Goal: Task Accomplishment & Management: Manage account settings

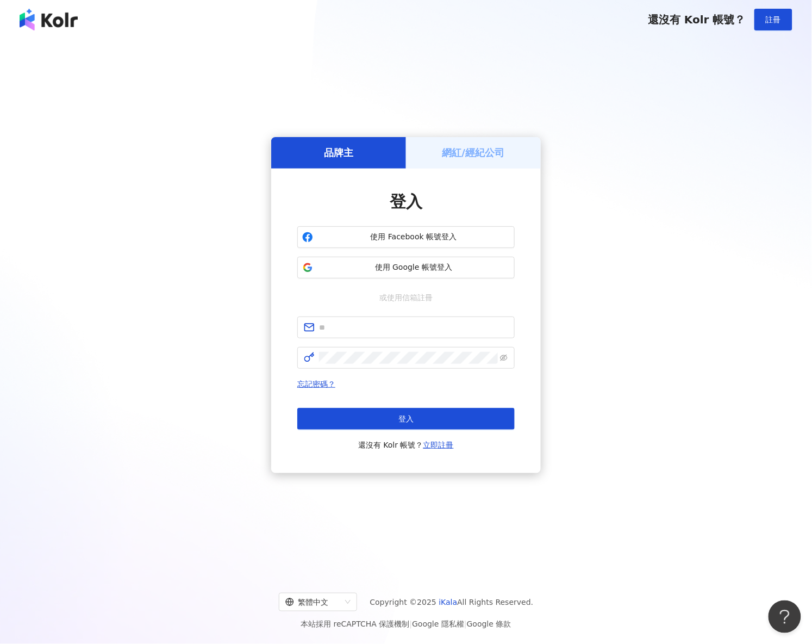
click at [483, 133] on div "品牌主 網紅/經紀公司 登入 使用 Facebook 帳號登入 使用 Google 帳號登入 或使用信箱註冊 忘記密碼？ 登入 還沒有 Kolr 帳號？ 立即…" at bounding box center [406, 305] width 786 height 514
click at [485, 148] on h5 "網紅/經紀公司" at bounding box center [473, 153] width 63 height 14
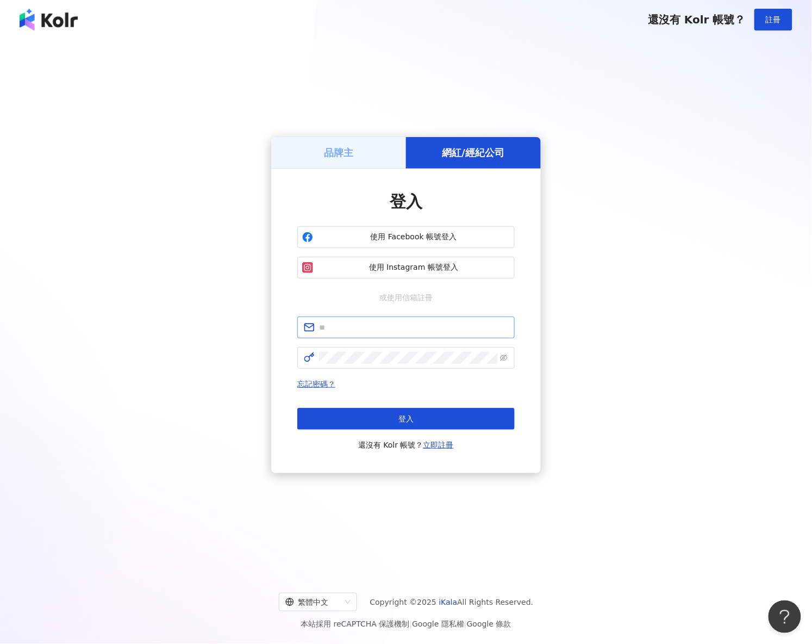
drag, startPoint x: 342, startPoint y: 311, endPoint x: 342, endPoint y: 317, distance: 6.5
click at [342, 313] on div "登入 使用 Facebook 帳號登入 使用 Instagram 帳號登入 或使用信箱註冊 忘記密碼？ 登入 還沒有 Kolr 帳號？ 立即註冊" at bounding box center [405, 320] width 217 height 261
click at [345, 325] on input "text" at bounding box center [413, 327] width 189 height 12
paste input "**********"
type input "**********"
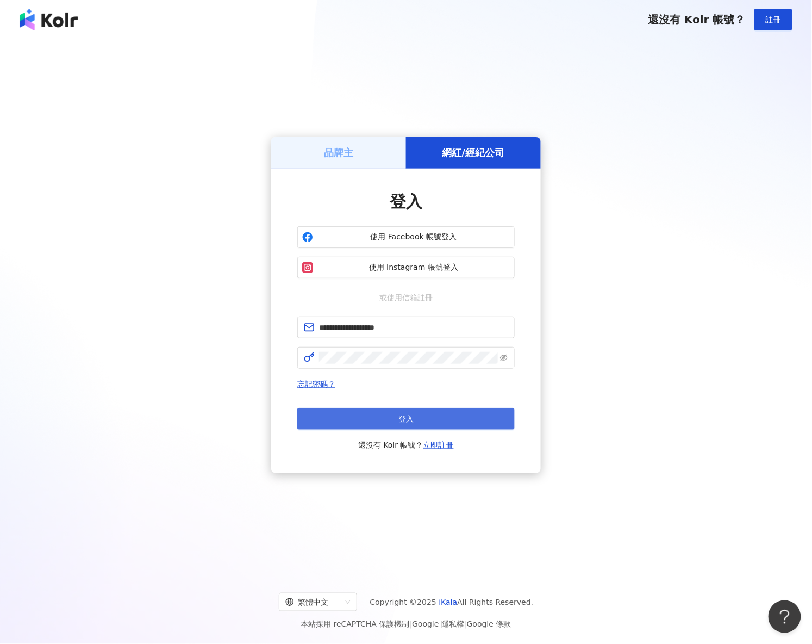
click at [375, 413] on button "登入" at bounding box center [405, 419] width 217 height 22
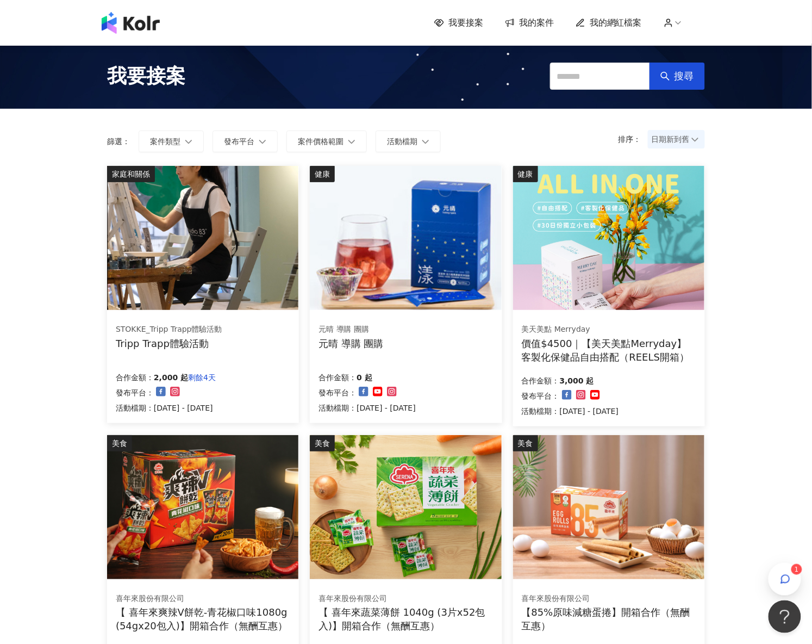
click at [572, 311] on div "健康 美天美點 Merryday 價值$4500｜【美天美點Merryday】客製化保健品自由搭配（REELS開箱） 合作金額： 3,000 起 發布平台： …" at bounding box center [609, 296] width 192 height 260
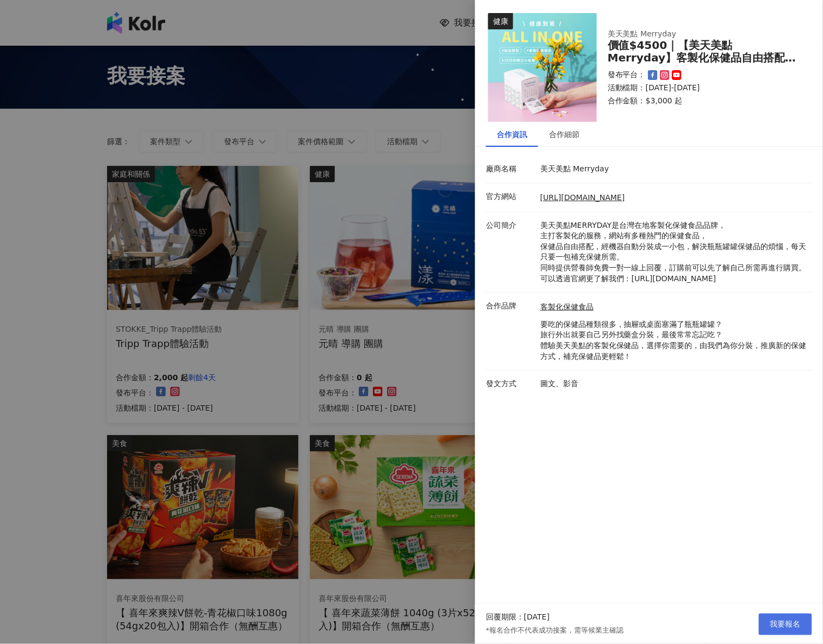
click at [768, 622] on button "我要報名" at bounding box center [785, 624] width 53 height 22
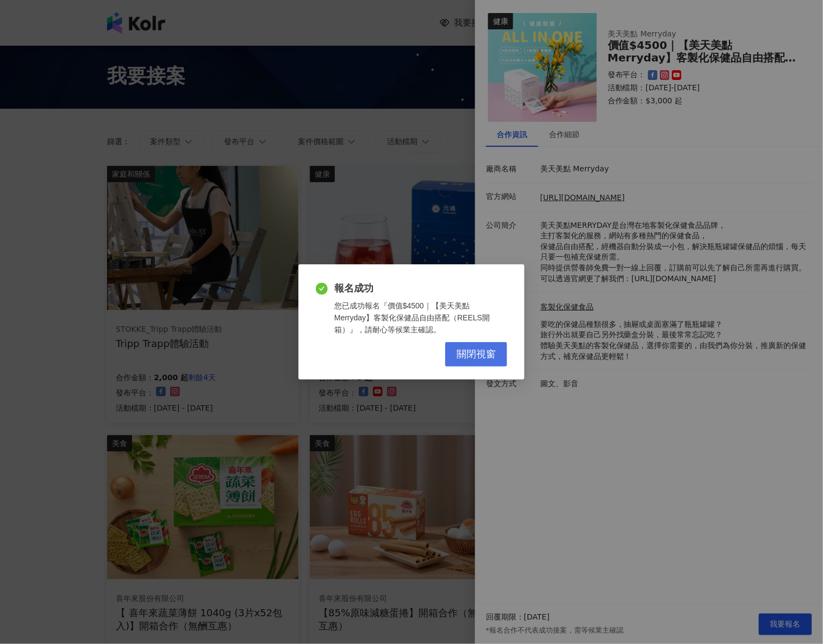
click at [479, 342] on button "關閉視窗" at bounding box center [476, 354] width 62 height 24
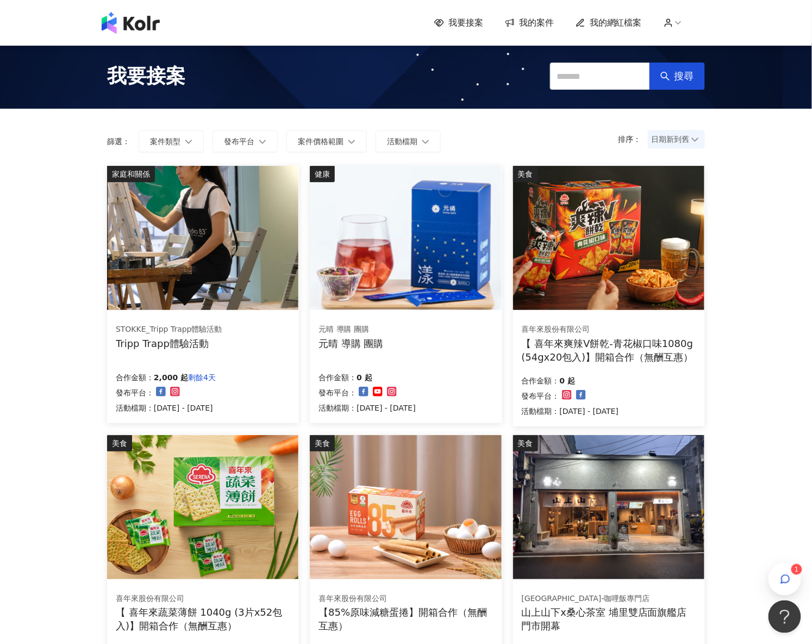
click at [28, 388] on div "我要接案 我的案件 我的網紅檔案 1 我要接案 搜尋 排序： 日期新到舊 篩選： 案件類型 發布平台 案件價格範圍 活動檔期 清除 套用 家庭和關係 STOK…" at bounding box center [406, 584] width 812 height 1168
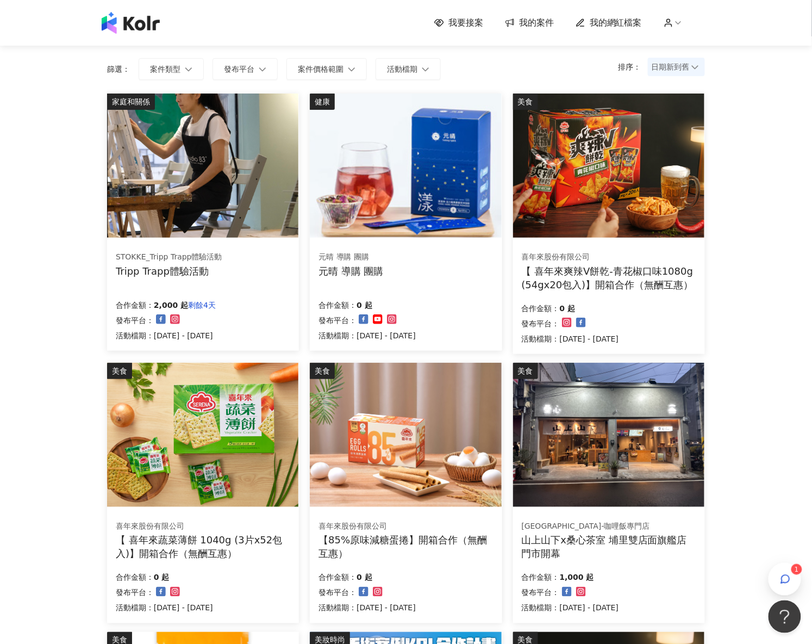
click at [120, 220] on img at bounding box center [202, 165] width 191 height 144
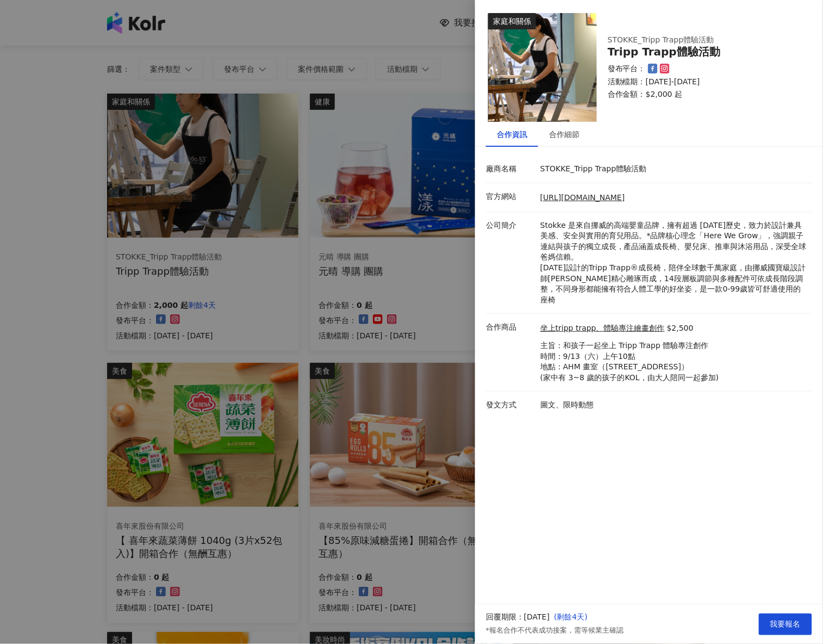
click at [18, 360] on div at bounding box center [411, 322] width 823 height 644
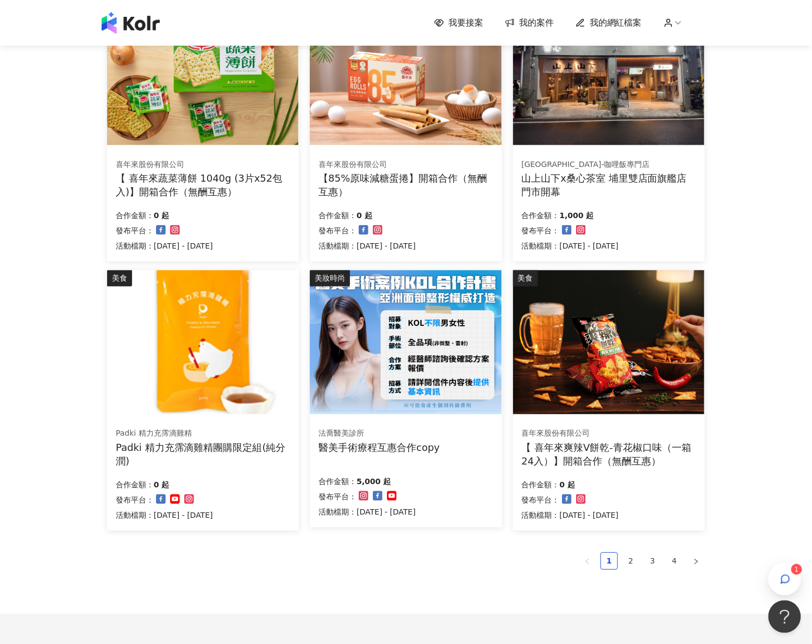
scroll to position [435, 0]
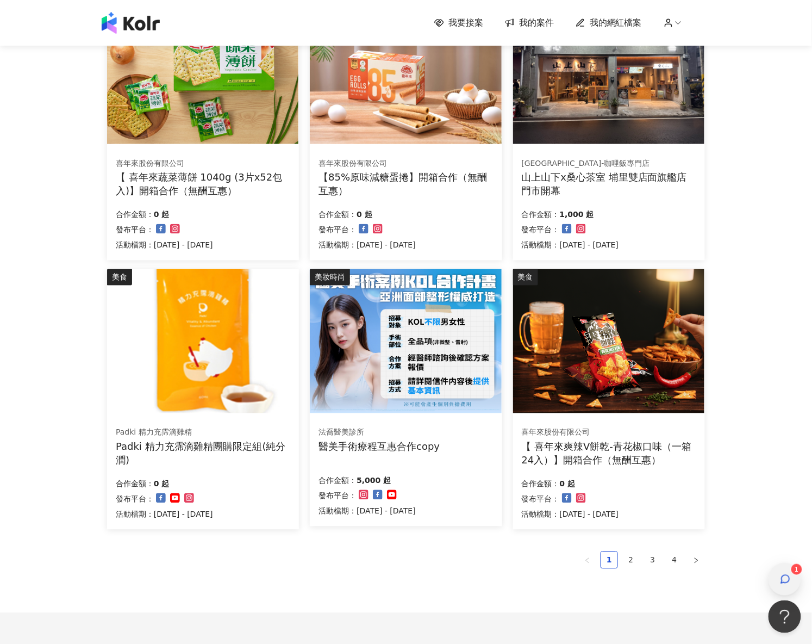
click at [786, 584] on icon "button" at bounding box center [785, 578] width 11 height 11
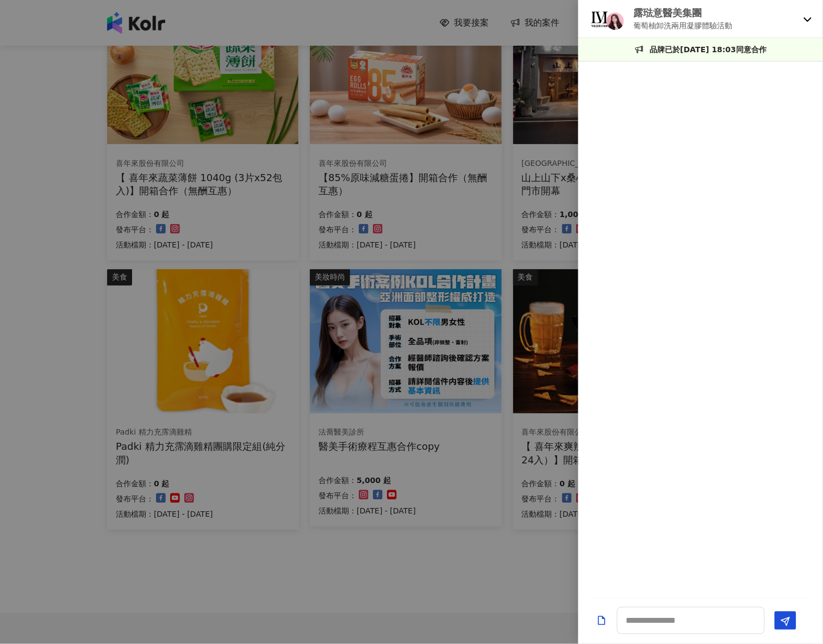
click at [714, 24] on p "葡萄柚卸洗兩用凝膠體驗活動" at bounding box center [683, 26] width 99 height 12
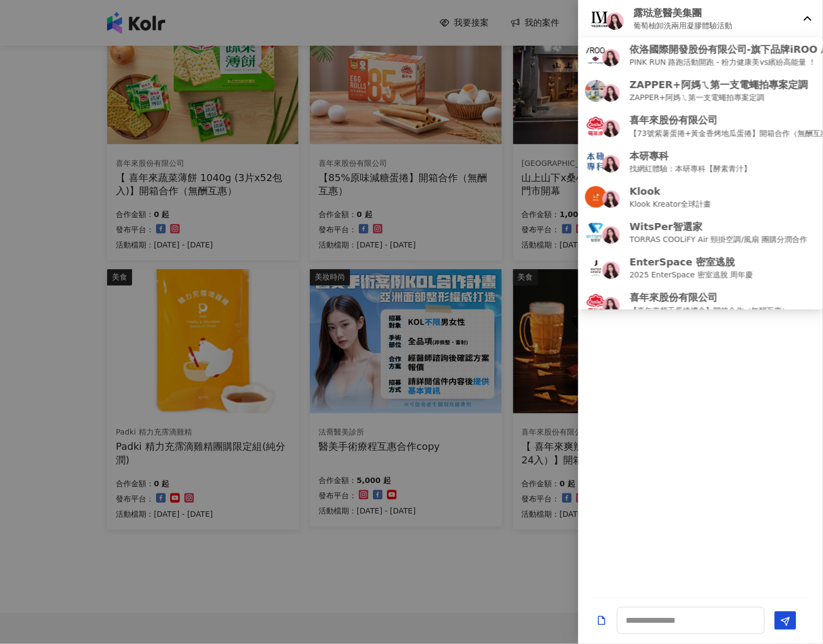
click at [810, 13] on div "露琺意醫美集團 葡萄柚卸洗兩用凝膠體驗活動" at bounding box center [700, 19] width 245 height 38
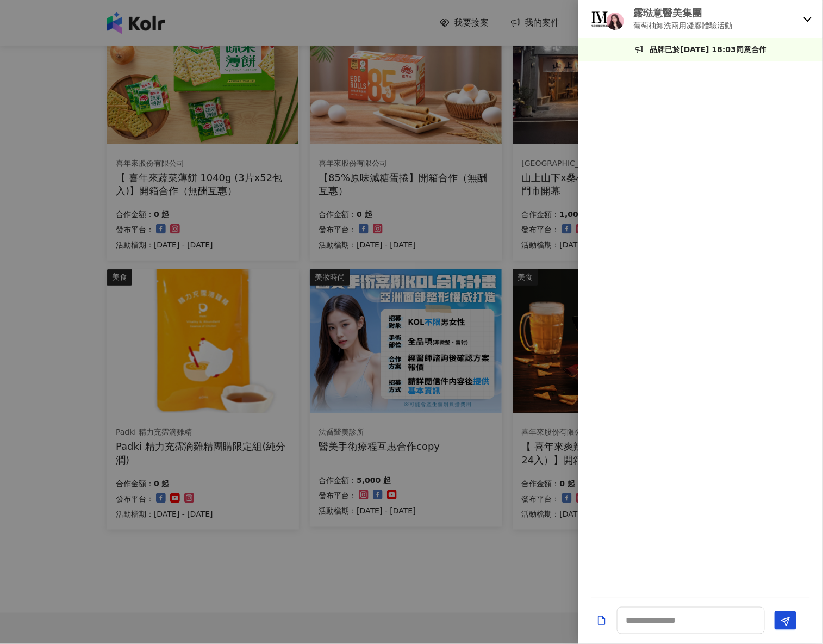
click at [810, 13] on div "露琺意醫美集團 葡萄柚卸洗兩用凝膠體驗活動" at bounding box center [700, 19] width 245 height 38
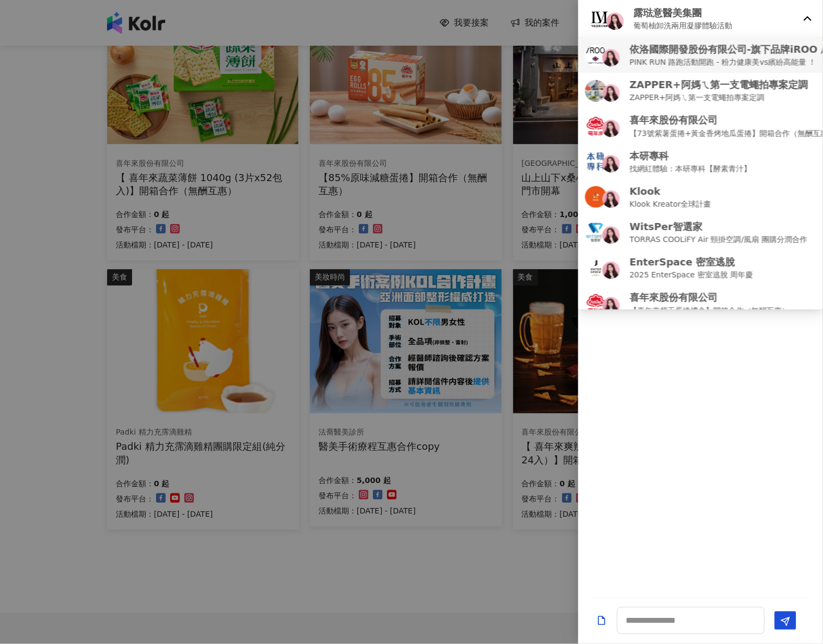
click at [740, 55] on p "依洛國際開發股份有限公司-旗下品牌iROO / COZY PUNCH" at bounding box center [764, 49] width 270 height 14
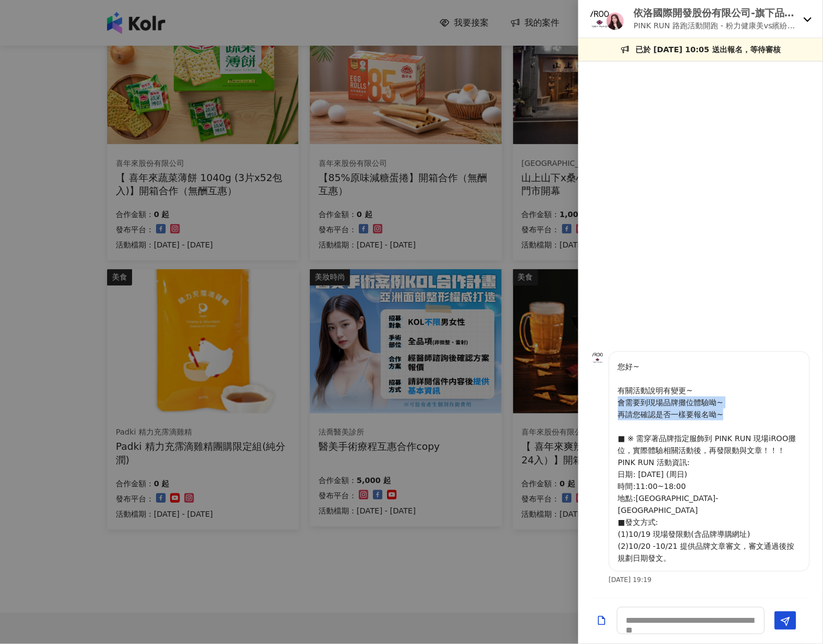
drag, startPoint x: 615, startPoint y: 409, endPoint x: 751, endPoint y: 424, distance: 136.2
click at [751, 424] on div "您好~ 有關活動說明有變更~ 會需要到現場品牌攤位體驗呦~ 再請您確認是否一樣要報名呦~ ■ ※ 需穿著品牌指定服飾到 PINK RUN 現場iROO攤位，實…" at bounding box center [709, 461] width 201 height 220
click at [737, 437] on p "您好~ 有關活動說明有變更~ 會需要到現場品牌攤位體驗呦~ 再請您確認是否一樣要報名呦~ ■ ※ 需穿著品牌指定服飾到 PINK RUN 現場iROO攤位，實…" at bounding box center [709, 461] width 183 height 203
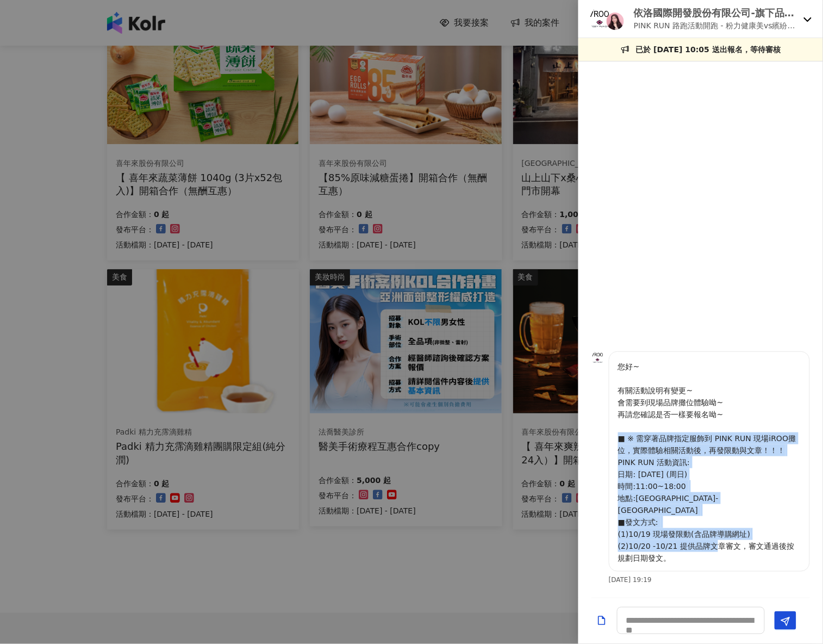
drag, startPoint x: 615, startPoint y: 449, endPoint x: 720, endPoint y: 558, distance: 151.1
click at [720, 558] on div "您好~ 有關活動說明有變更~ 會需要到現場品牌攤位體驗呦~ 再請您確認是否一樣要報名呦~ ■ ※ 需穿著品牌指定服飾到 PINK RUN 現場iROO攤位，實…" at bounding box center [709, 461] width 201 height 220
click at [669, 461] on p "您好~ 有關活動說明有變更~ 會需要到現場品牌攤位體驗呦~ 再請您確認是否一樣要報名呦~ ■ ※ 需穿著品牌指定服飾到 PINK RUN 現場iROO攤位，實…" at bounding box center [709, 461] width 183 height 203
drag, startPoint x: 610, startPoint y: 448, endPoint x: 705, endPoint y: 565, distance: 150.7
click at [705, 565] on div "您好~ 有關活動說明有變更~ 會需要到現場品牌攤位體驗呦~ 再請您確認是否一樣要報名呦~ ■ ※ 需穿著品牌指定服飾到 PINK RUN 現場iROO攤位，實…" at bounding box center [709, 461] width 201 height 220
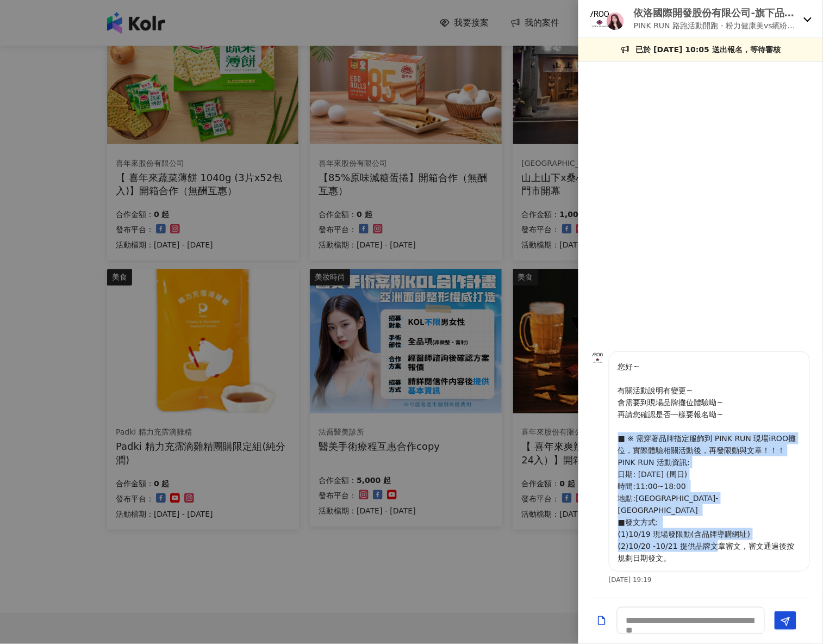
click at [671, 564] on div "您好~ 有關活動說明有變更~ 會需要到現場品牌攤位體驗呦~ 再請您確認是否一樣要報名呦~ ■ ※ 需穿著品牌指定服飾到 PINK RUN 現場iROO攤位，實…" at bounding box center [709, 461] width 201 height 220
drag, startPoint x: 670, startPoint y: 558, endPoint x: 616, endPoint y: 374, distance: 191.6
click at [616, 374] on div "您好~ 有關活動說明有變更~ 會需要到現場品牌攤位體驗呦~ 再請您確認是否一樣要報名呦~ ■ ※ 需穿著品牌指定服飾到 PINK RUN 現場iROO攤位，實…" at bounding box center [709, 461] width 201 height 220
copy p "您好~ 有關活動說明有變更~ 會需要到現場品牌攤位體驗呦~ 再請您確認是否一樣要報名呦~ ■ ※ 需穿著品牌指定服飾到 PINK RUN 現場iROO攤位，實…"
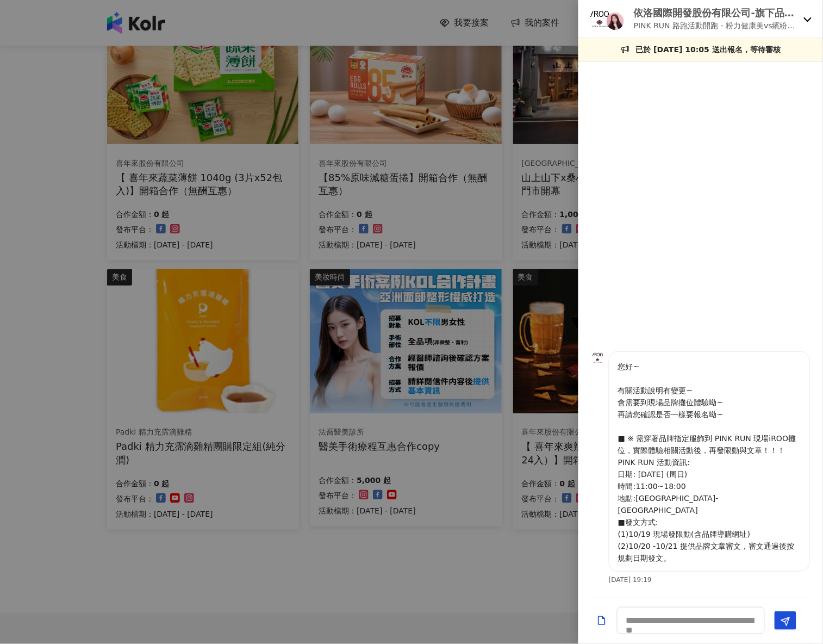
click at [51, 469] on div at bounding box center [411, 322] width 823 height 644
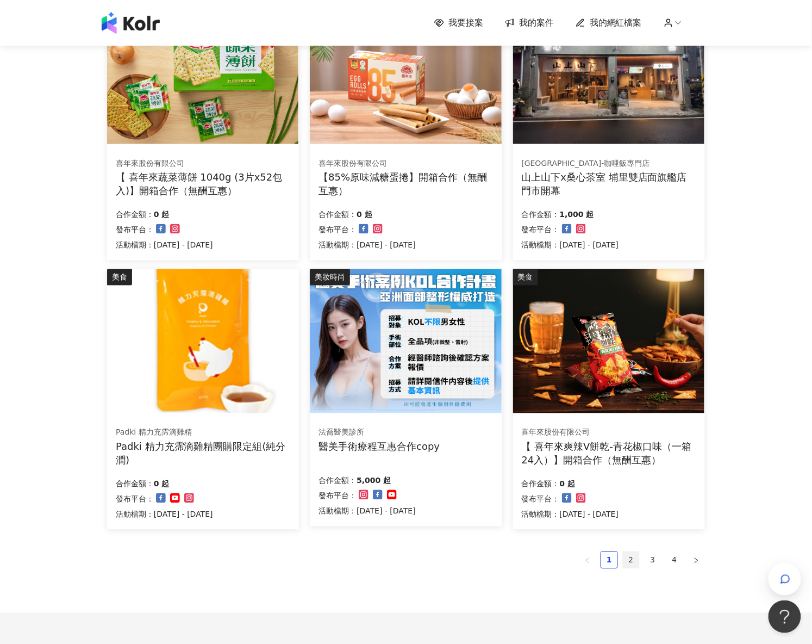
click at [632, 564] on link "2" at bounding box center [631, 560] width 16 height 16
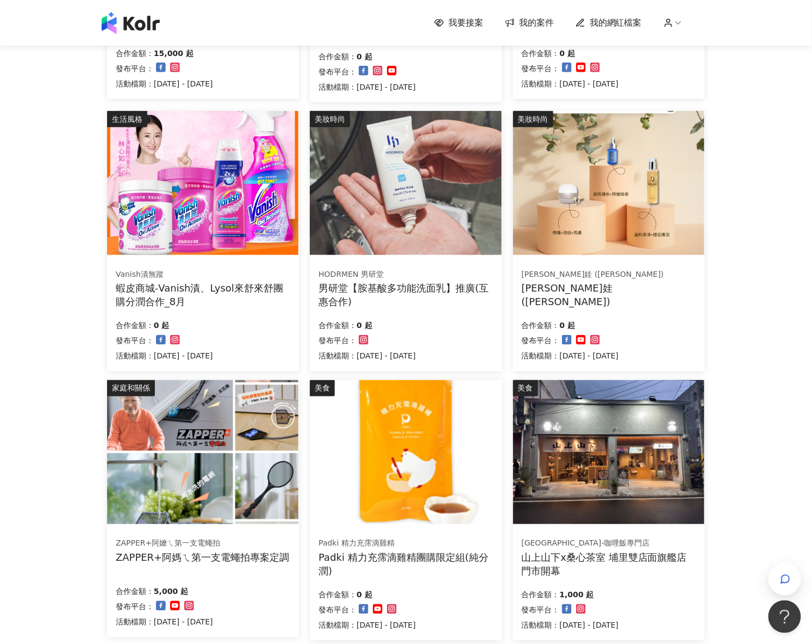
scroll to position [523, 0]
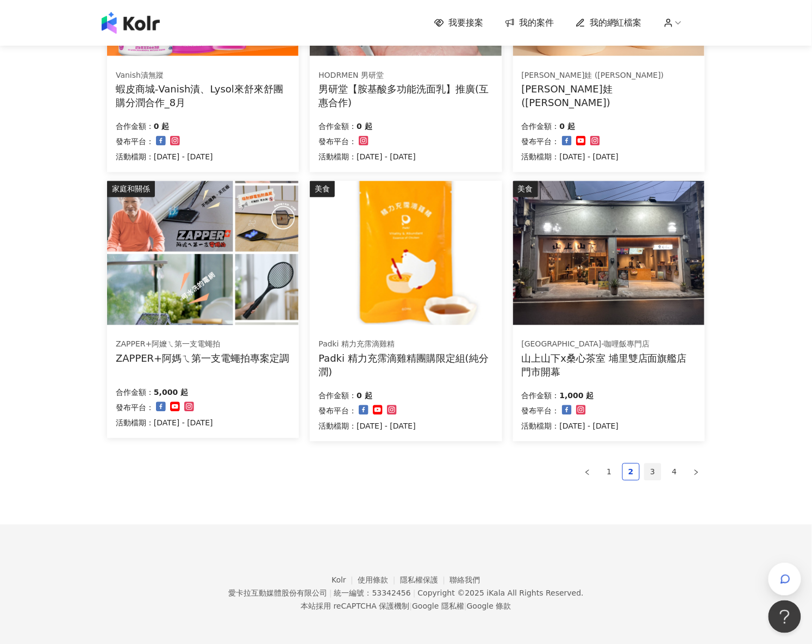
click at [653, 464] on link "3" at bounding box center [653, 472] width 16 height 16
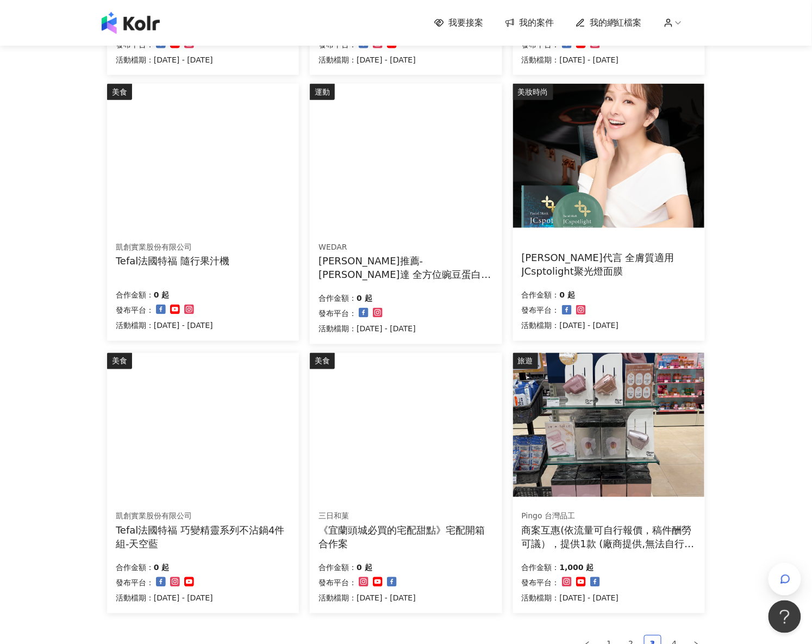
scroll to position [378, 0]
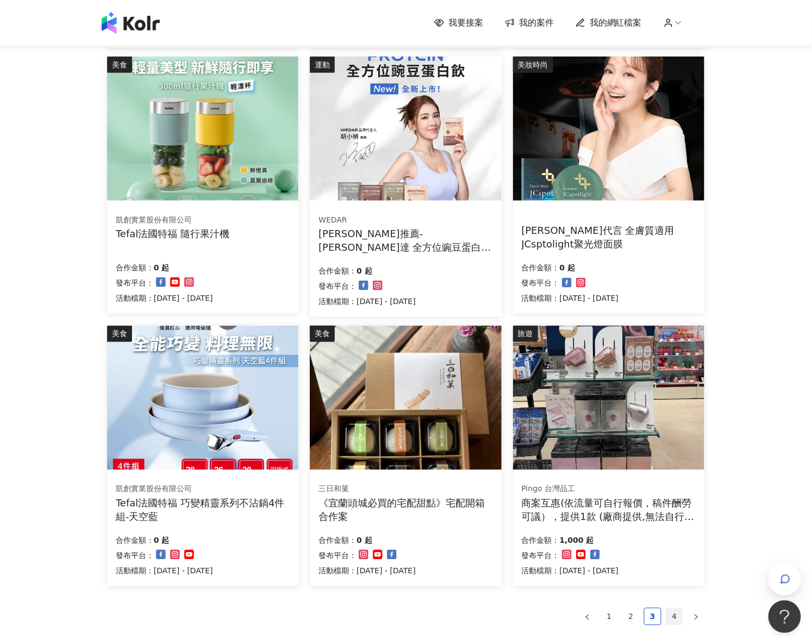
click at [677, 615] on link "4" at bounding box center [674, 616] width 16 height 16
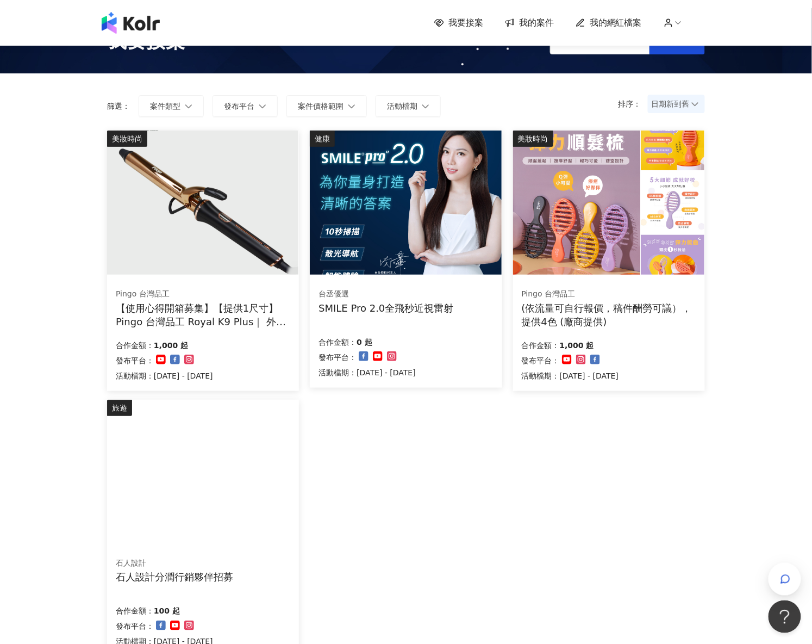
scroll to position [35, 0]
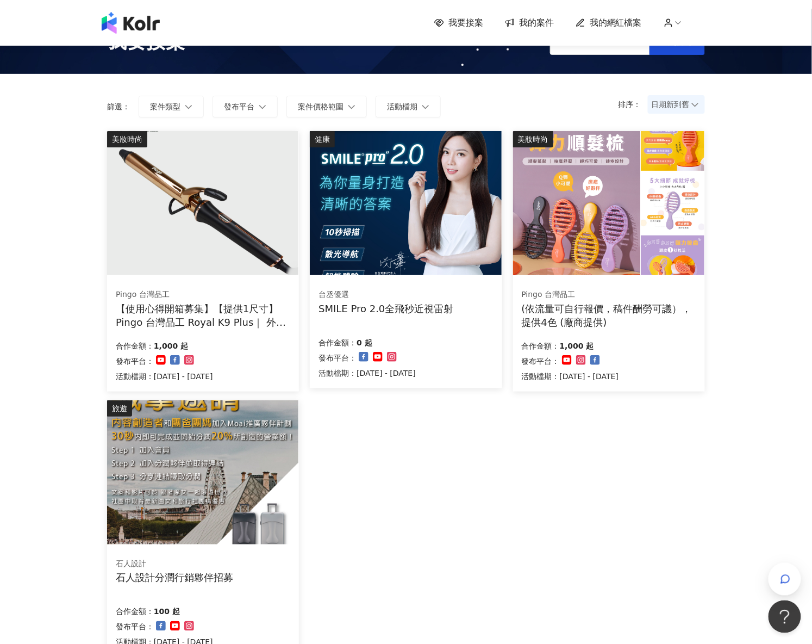
click at [542, 20] on span "我的案件" at bounding box center [536, 23] width 35 height 12
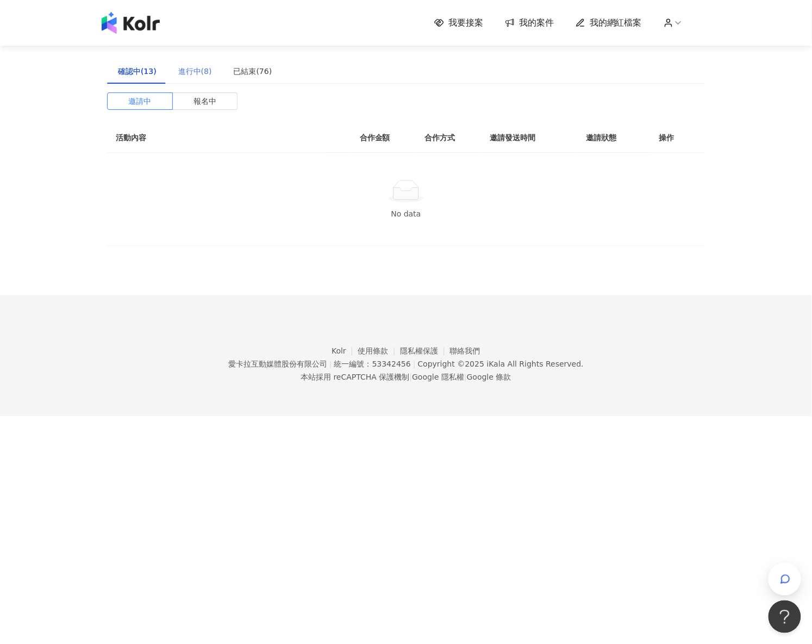
click at [180, 64] on div "進行中(8)" at bounding box center [194, 71] width 55 height 25
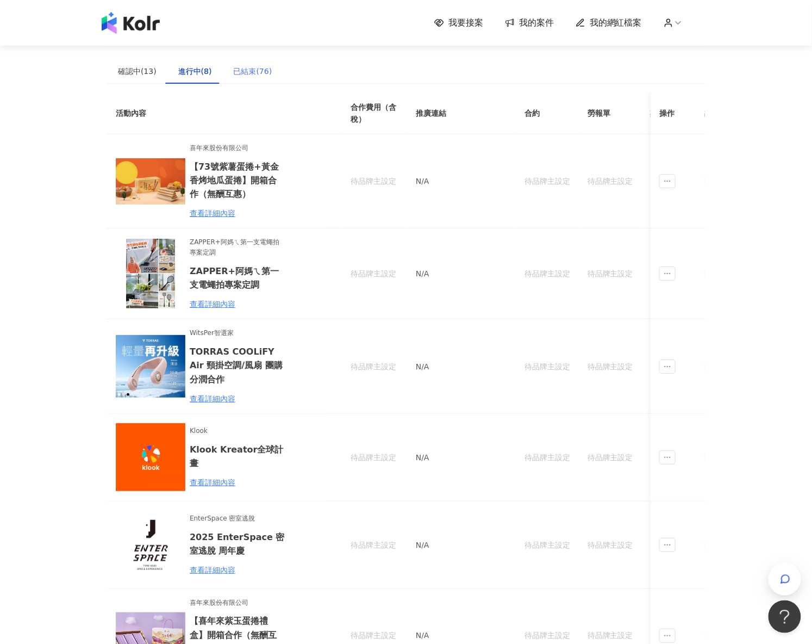
click at [253, 80] on div "已結束(76)" at bounding box center [253, 71] width 60 height 25
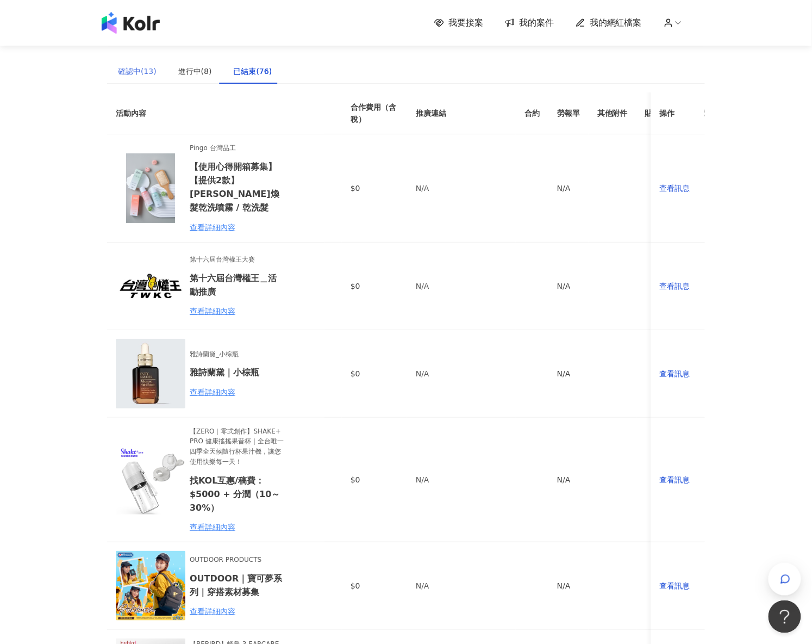
click at [144, 59] on div "確認中(13)" at bounding box center [137, 71] width 60 height 25
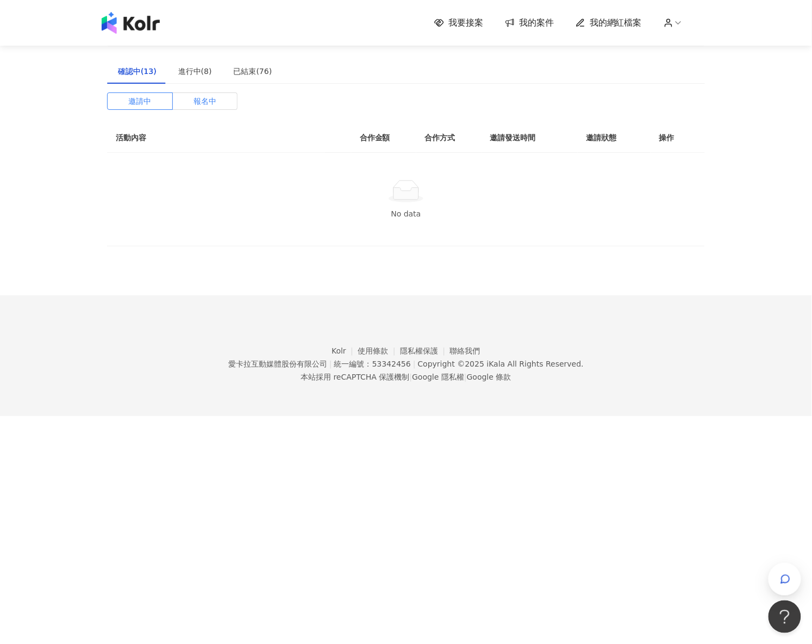
click at [190, 103] on label "報名中" at bounding box center [205, 100] width 65 height 17
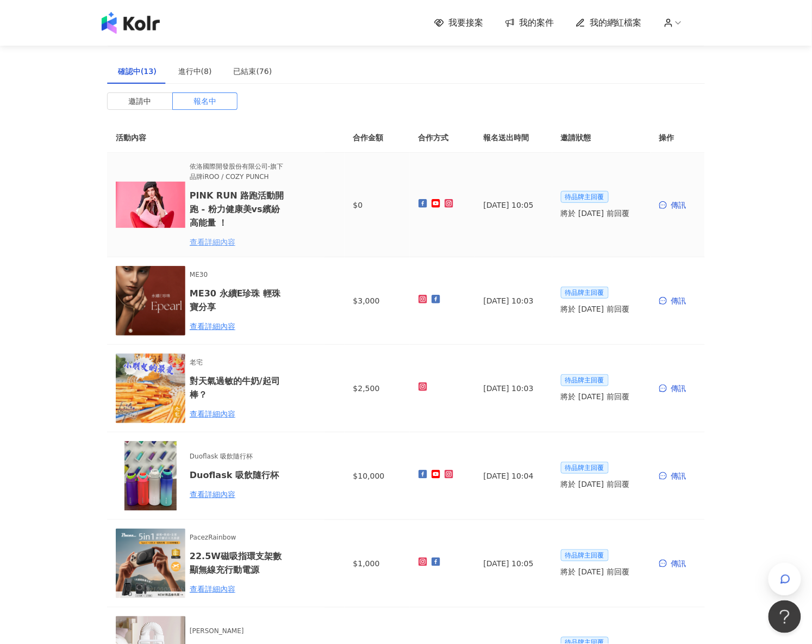
click at [215, 240] on div "查看詳細內容" at bounding box center [237, 242] width 95 height 12
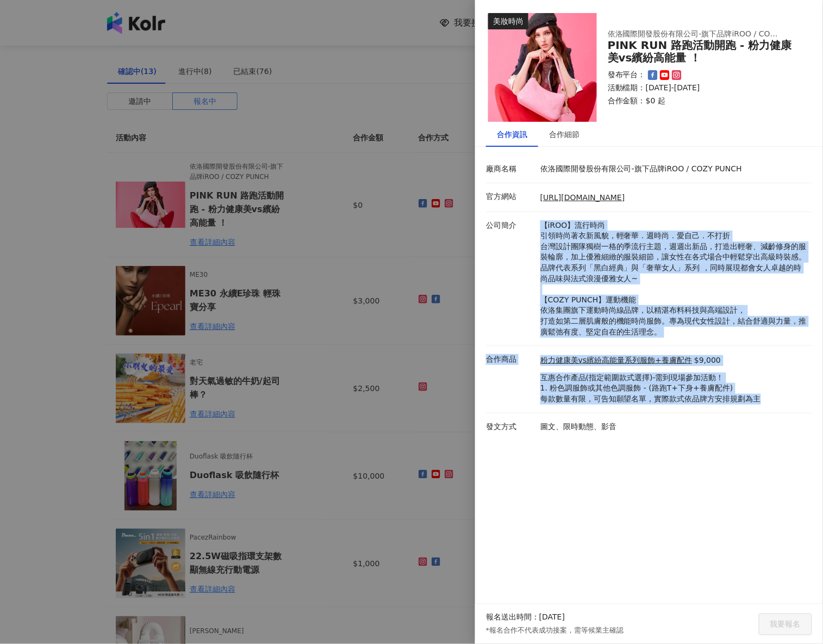
drag, startPoint x: 535, startPoint y: 224, endPoint x: 755, endPoint y: 372, distance: 264.4
click at [782, 402] on div "廠商名稱 依洛國際開發股份有限公司-旗下品牌iROO / COZY PUNCH 官方網站 [URL][DOMAIN_NAME] 公司簡介 【iROO】流行時尚…" at bounding box center [649, 297] width 326 height 284
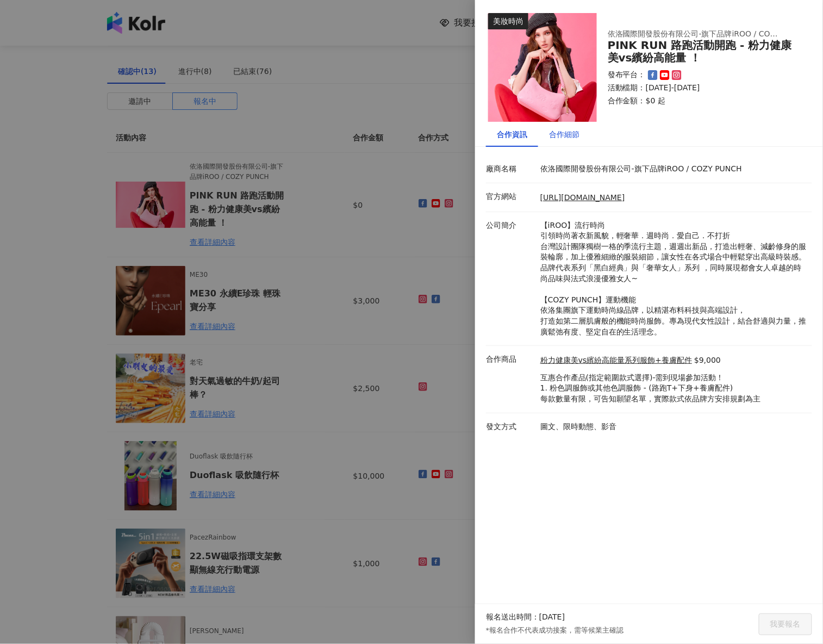
click at [559, 133] on div "合作細節" at bounding box center [564, 134] width 30 height 12
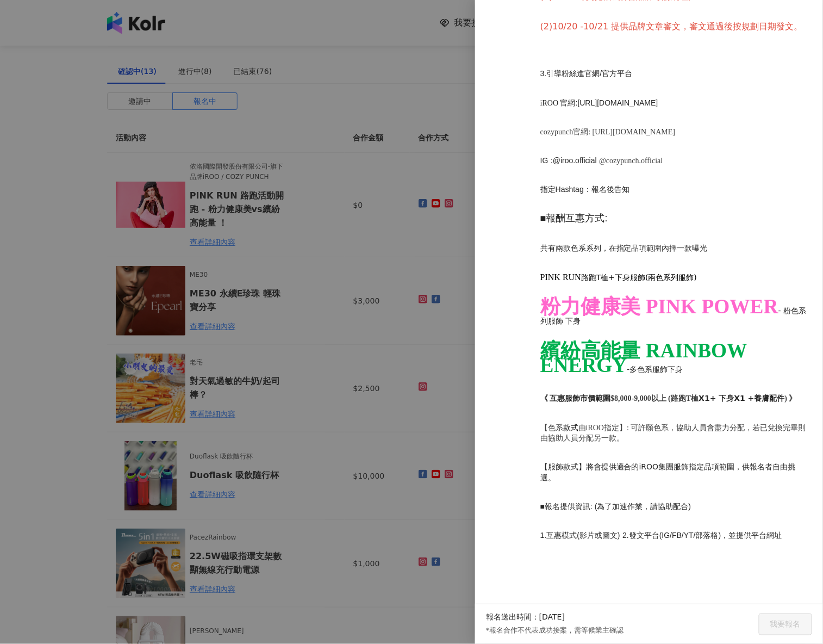
scroll to position [785, 0]
click at [274, 225] on div at bounding box center [411, 322] width 823 height 644
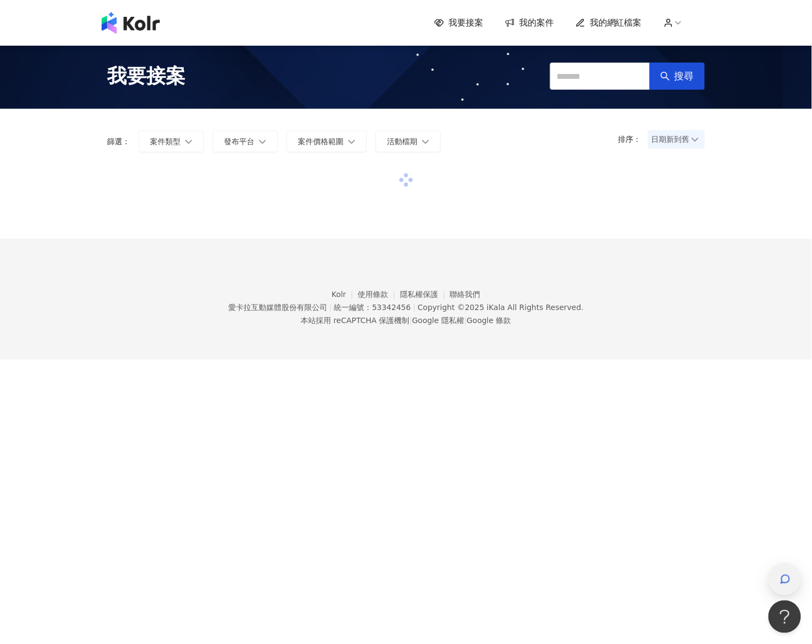
click at [792, 572] on div "button" at bounding box center [785, 579] width 33 height 33
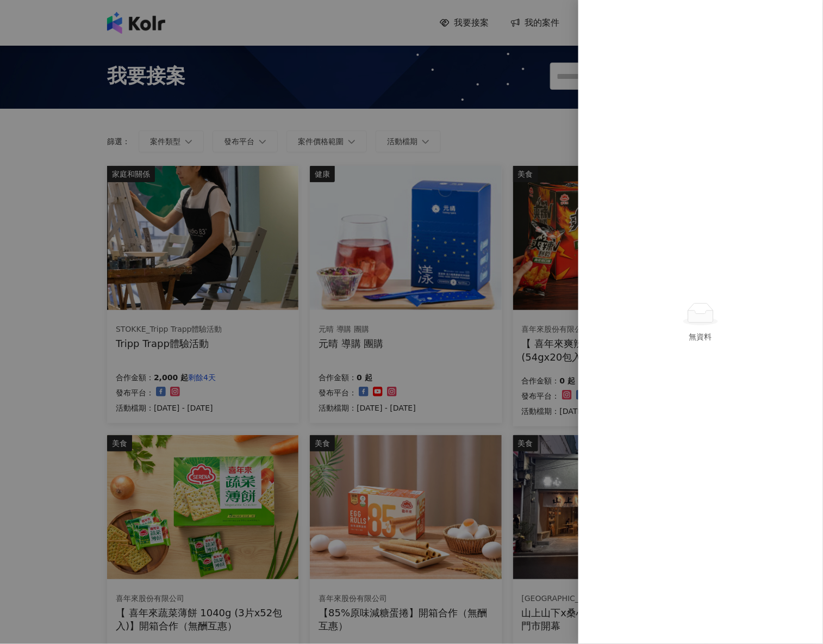
click at [9, 298] on div at bounding box center [411, 322] width 823 height 644
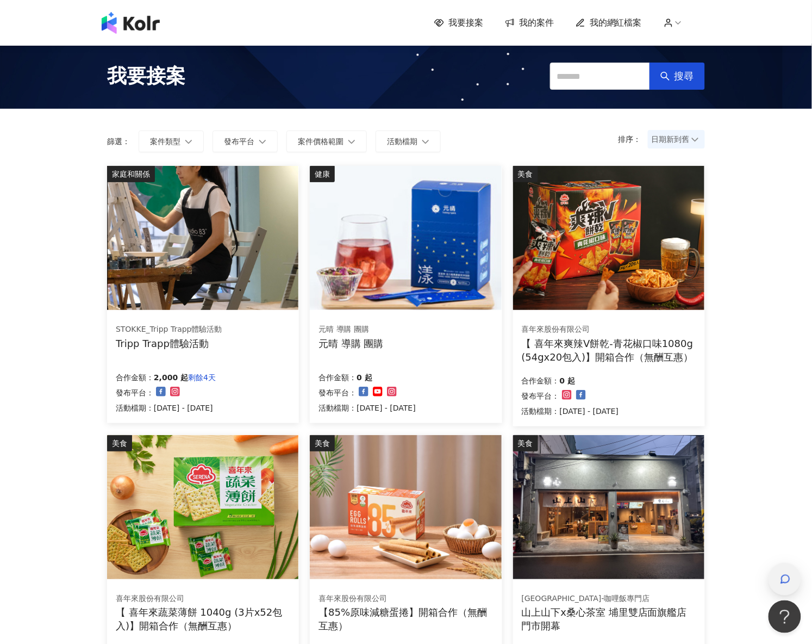
click at [797, 585] on div "button" at bounding box center [785, 579] width 33 height 33
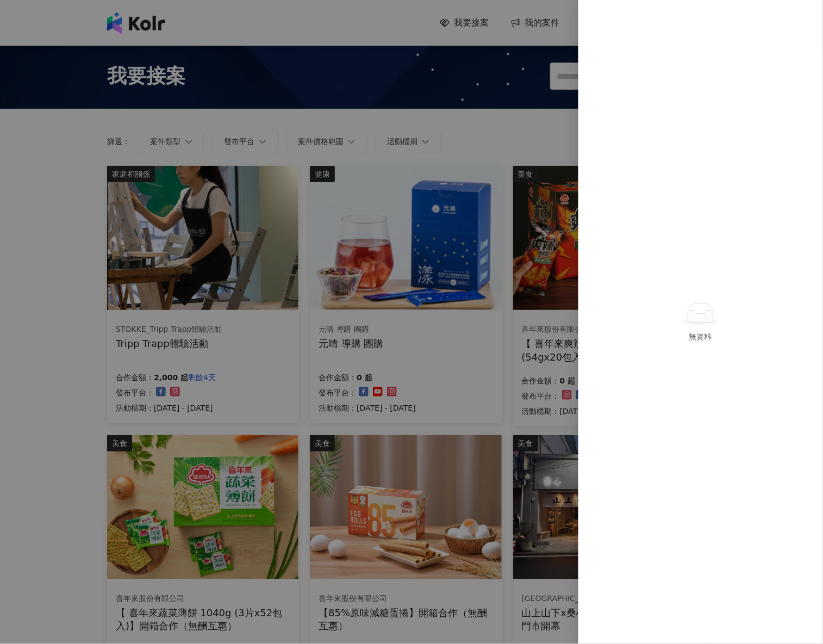
click at [688, 340] on div "無資料" at bounding box center [701, 336] width 236 height 12
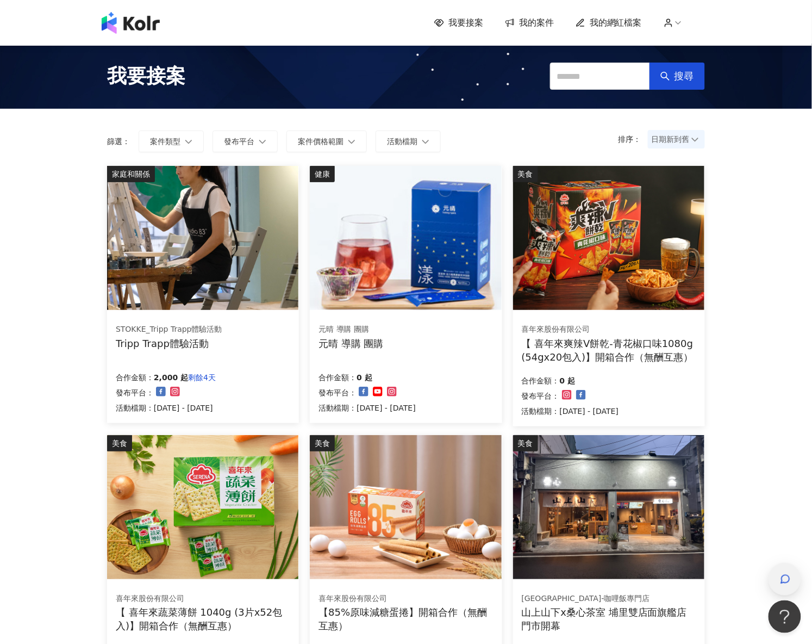
click at [781, 581] on icon "button" at bounding box center [785, 578] width 11 height 11
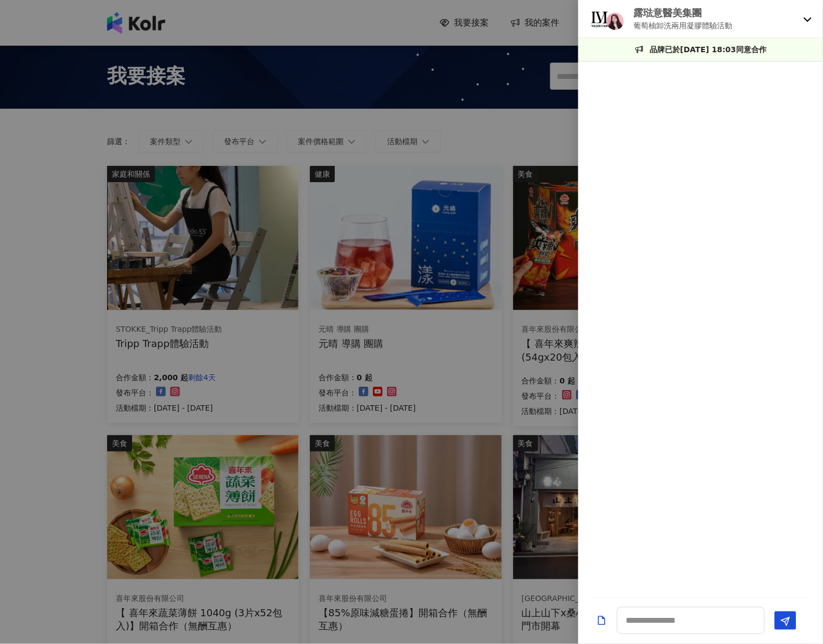
click at [786, 8] on div "露琺意醫美集團 葡萄柚卸洗兩用凝膠體驗活動" at bounding box center [694, 19] width 210 height 26
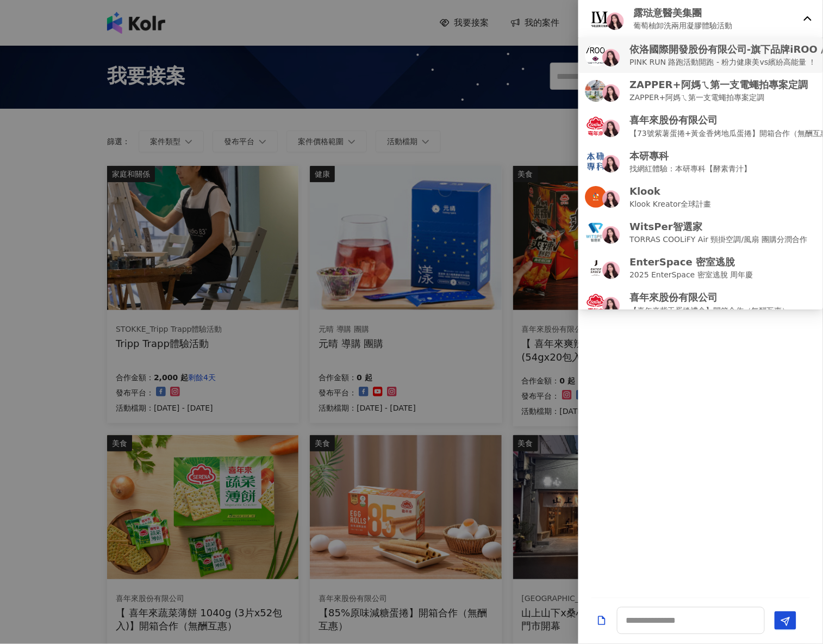
click at [742, 52] on p "依洛國際開發股份有限公司-旗下品牌iROO / COZY PUNCH" at bounding box center [764, 49] width 270 height 14
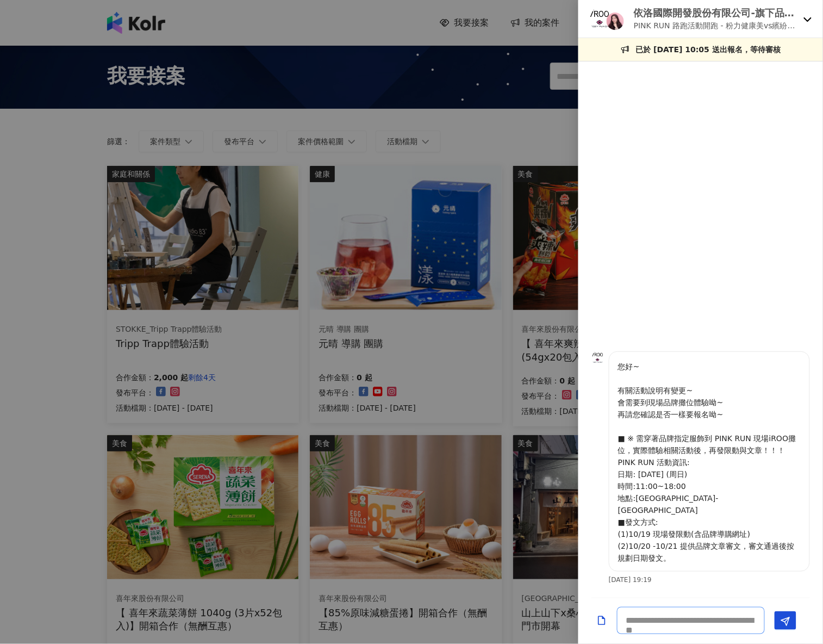
click at [650, 623] on textarea at bounding box center [691, 620] width 148 height 27
type textarea "*"
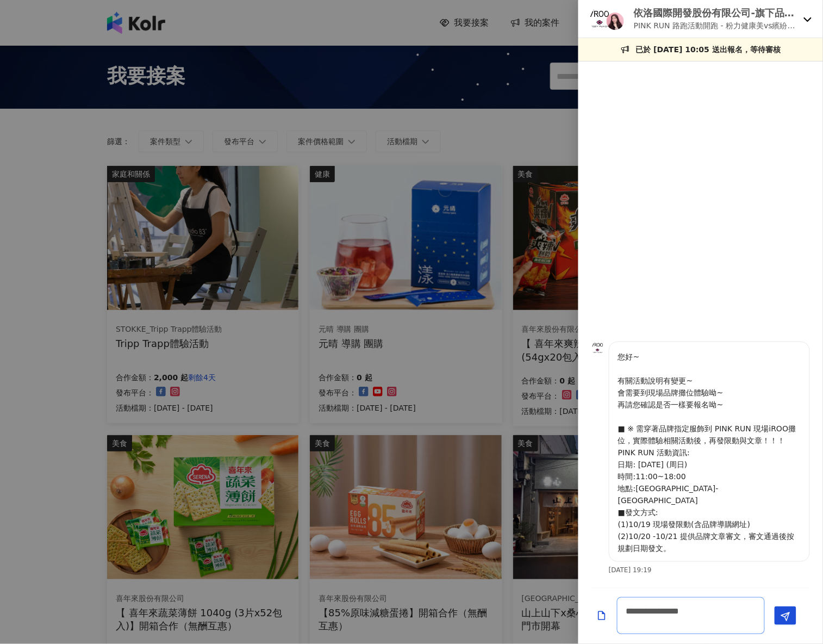
scroll to position [1, 0]
type textarea "**********"
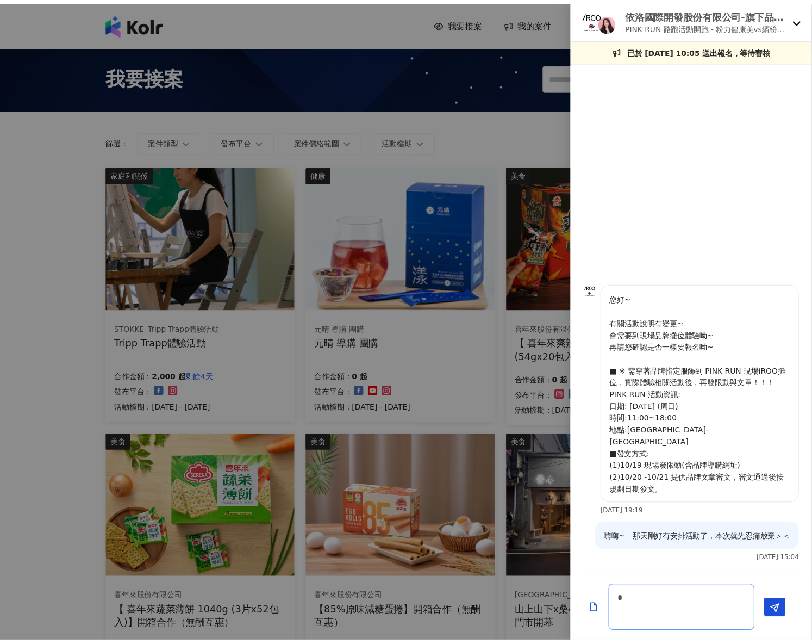
scroll to position [0, 0]
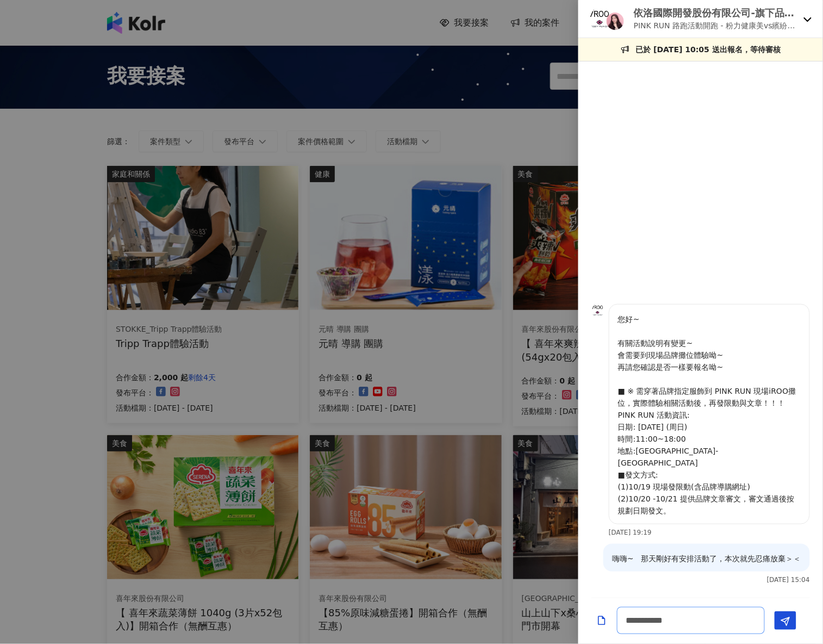
click at [670, 621] on textarea "**********" at bounding box center [691, 620] width 148 height 27
click at [666, 619] on textarea "**********" at bounding box center [691, 620] width 148 height 27
click at [661, 621] on textarea "**********" at bounding box center [691, 620] width 148 height 27
type textarea "**********"
click at [785, 623] on polygon "Send" at bounding box center [786, 621] width 8 height 8
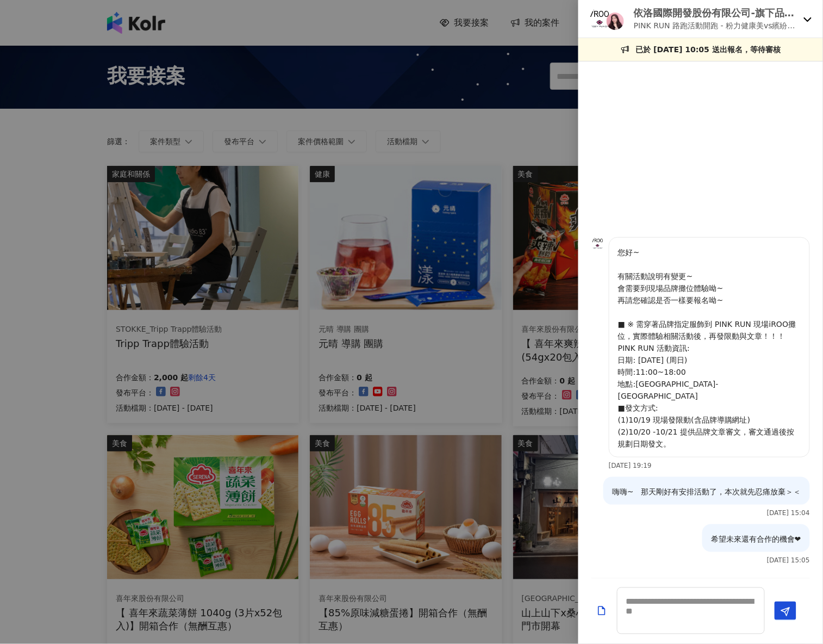
click at [48, 392] on div at bounding box center [411, 322] width 823 height 644
